Goal: Task Accomplishment & Management: Manage account settings

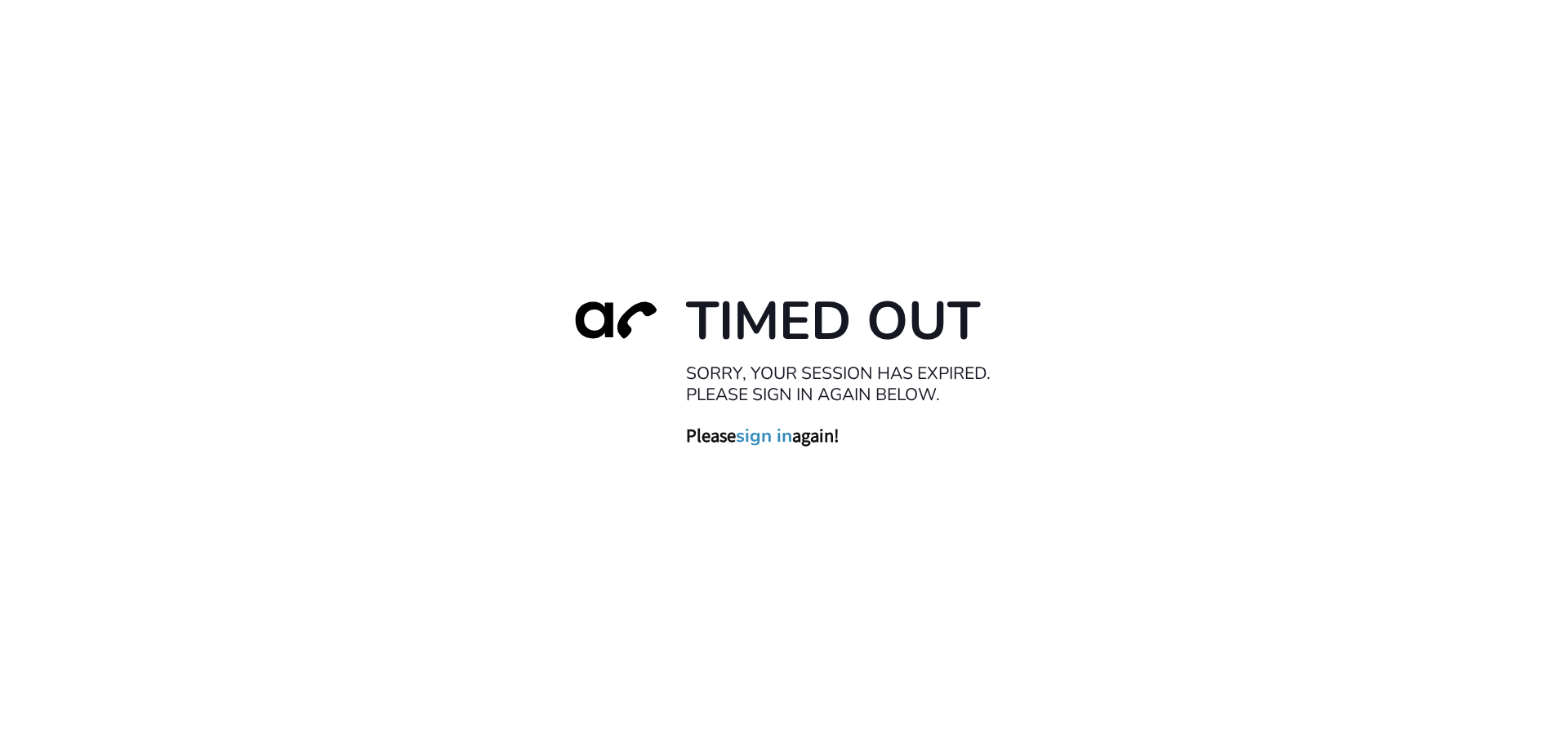
click at [756, 432] on link "sign in" at bounding box center [764, 434] width 57 height 23
click at [763, 438] on link "sign in" at bounding box center [764, 434] width 57 height 23
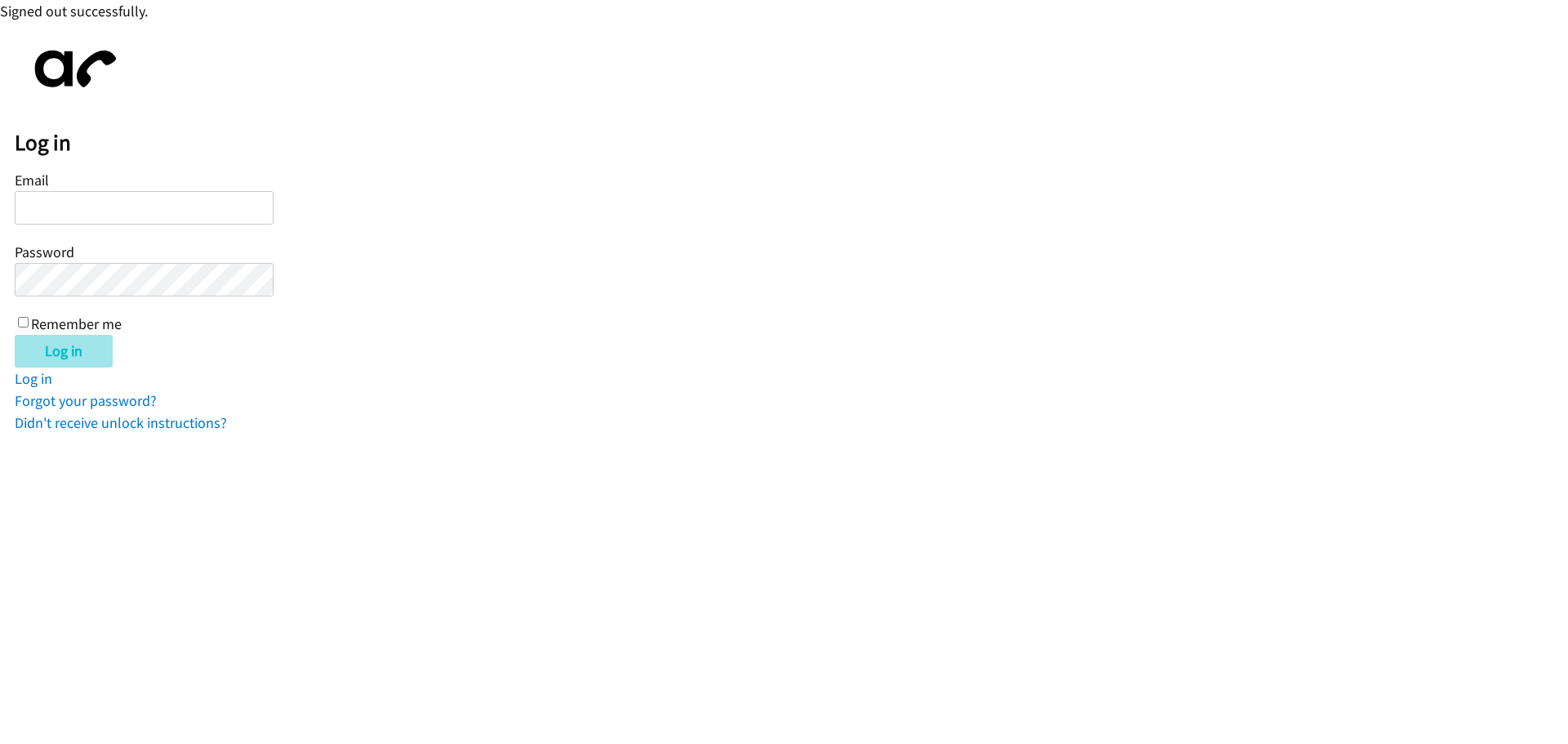
type input "jotero@lendingpoint.com"
click at [67, 339] on input "Log in" at bounding box center [63, 351] width 98 height 33
